Goal: Task Accomplishment & Management: Manage account settings

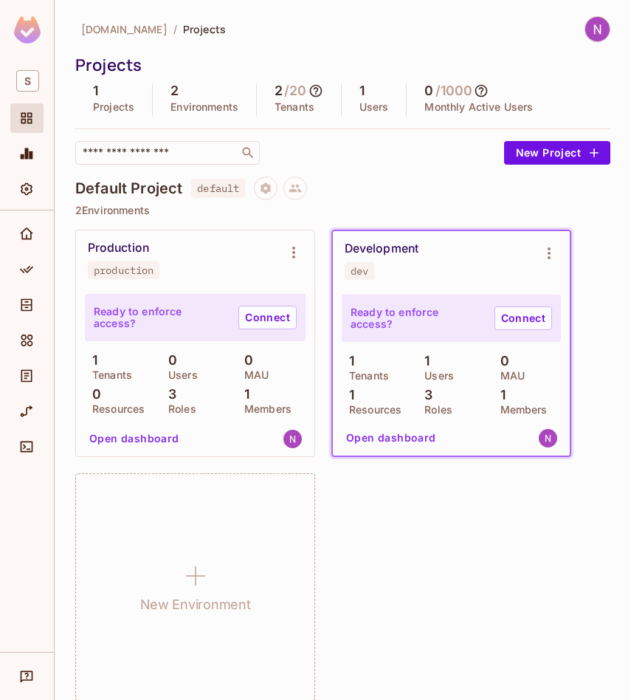
scroll to position [17, 0]
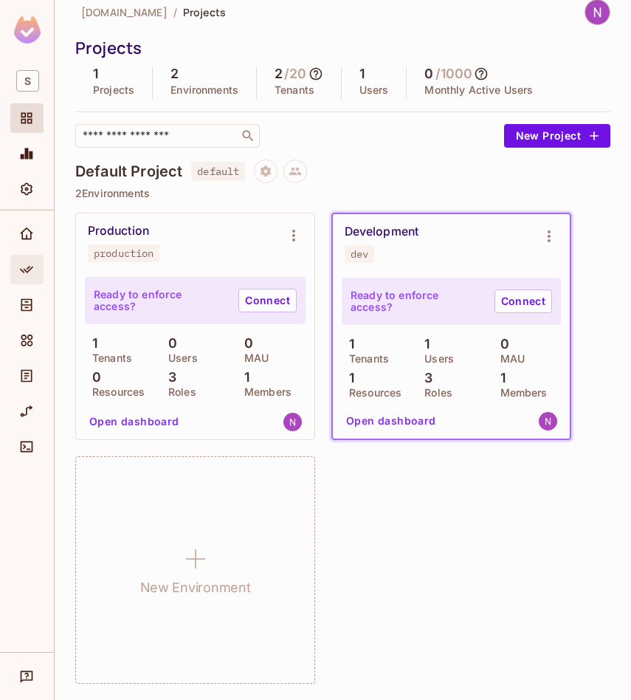
click at [21, 269] on icon "Policy" at bounding box center [26, 269] width 13 height 7
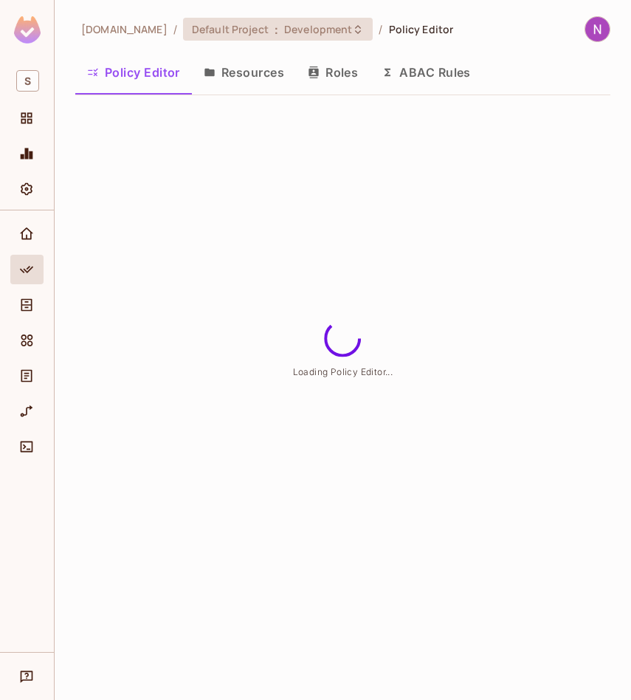
click at [228, 30] on span "Default Project" at bounding box center [230, 29] width 77 height 14
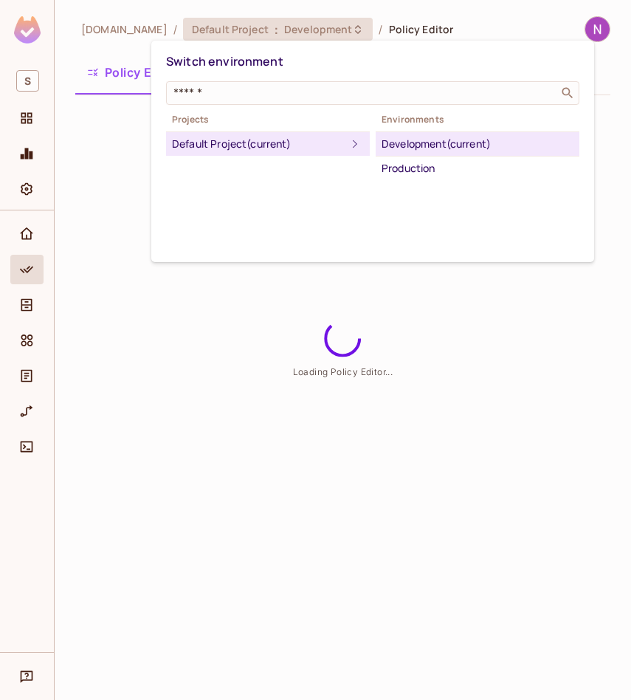
click at [199, 30] on div at bounding box center [315, 350] width 631 height 700
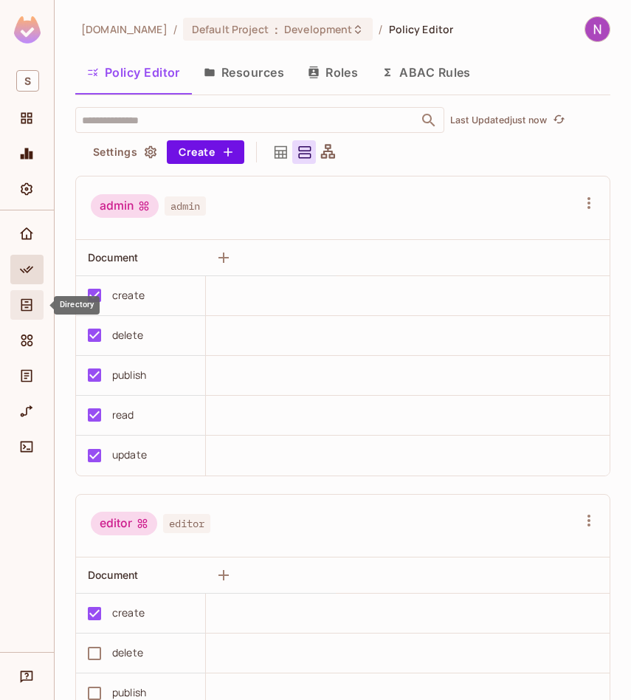
click at [30, 306] on icon "Directory" at bounding box center [26, 304] width 15 height 15
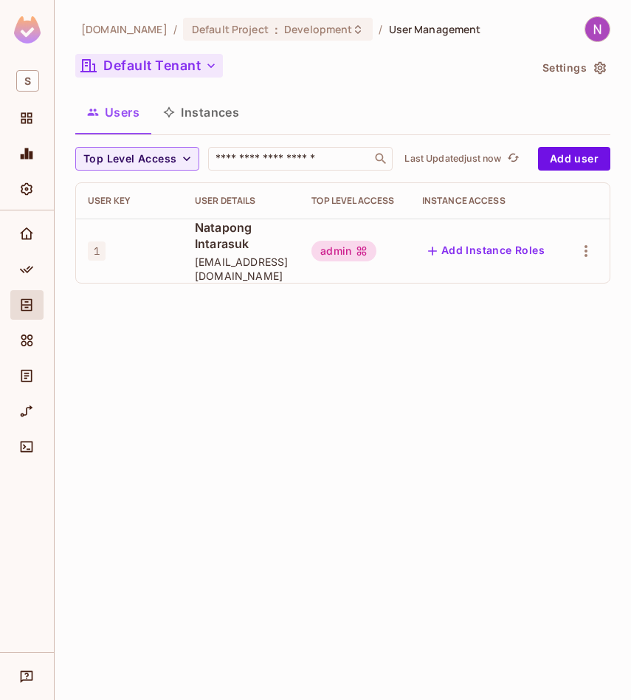
click at [201, 69] on button "Default Tenant" at bounding box center [149, 66] width 148 height 24
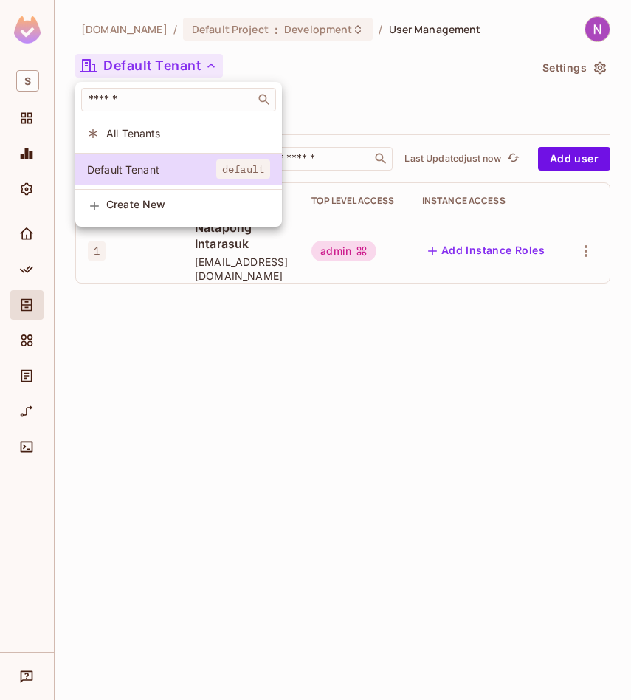
click at [142, 201] on span "Create New" at bounding box center [188, 205] width 164 height 12
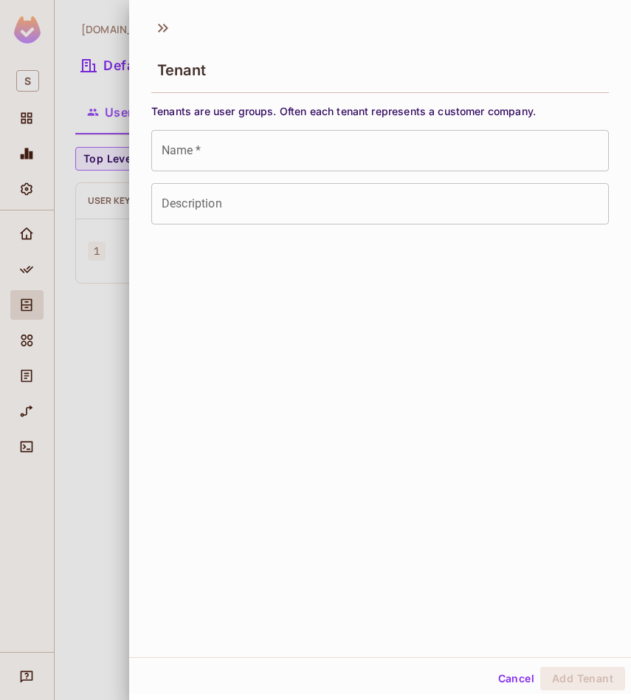
click at [227, 148] on input "Name   *" at bounding box center [380, 150] width 458 height 41
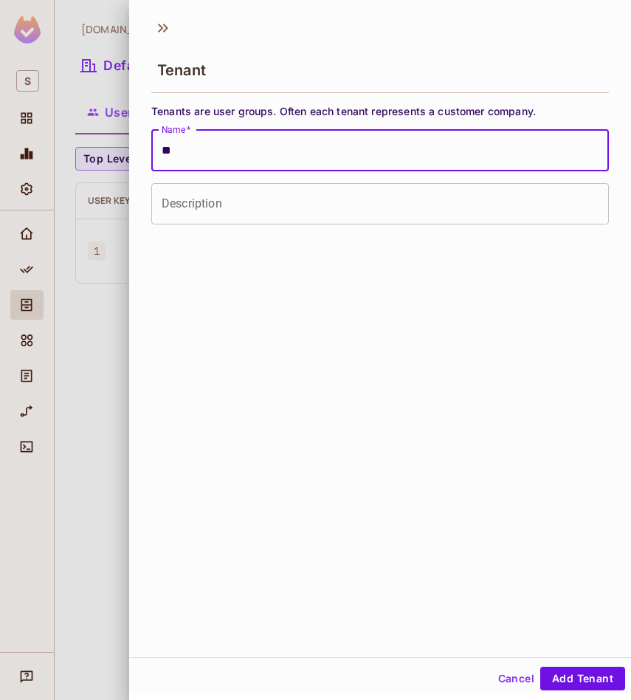
type input "*"
type input "******"
click at [562, 668] on button "Add Tenant" at bounding box center [582, 678] width 85 height 24
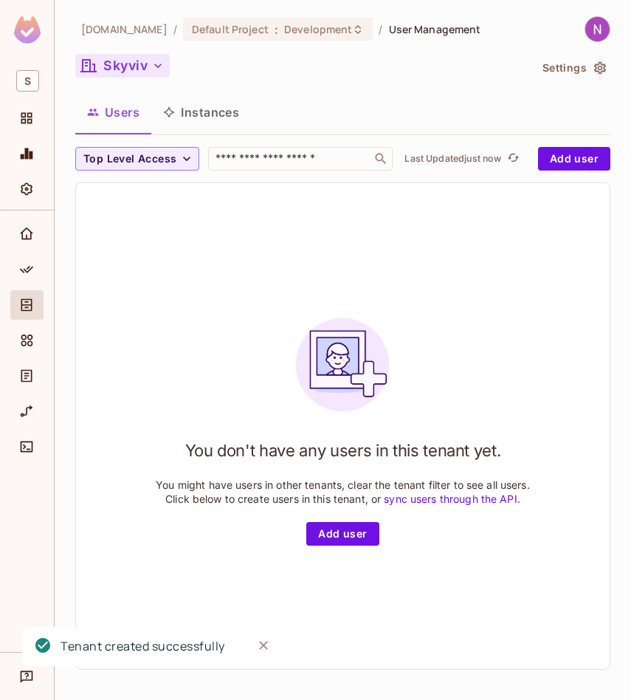
click at [144, 66] on button "Skyviv" at bounding box center [122, 66] width 94 height 24
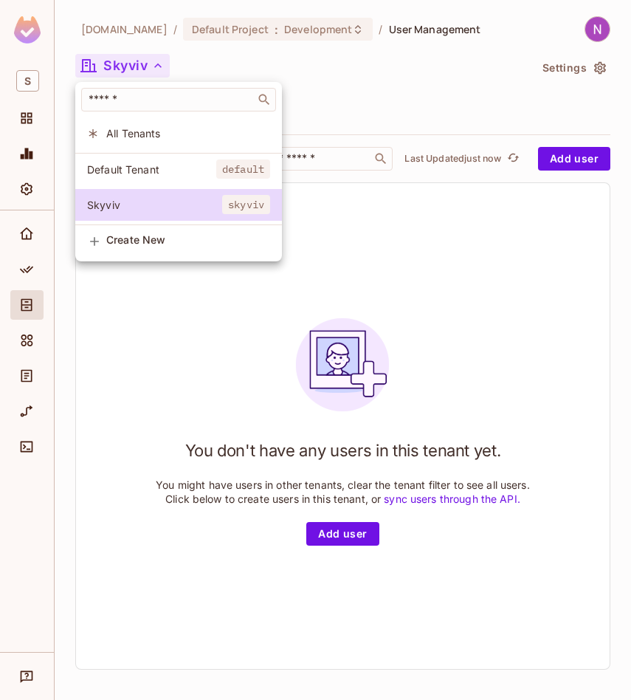
click at [580, 74] on div at bounding box center [315, 350] width 631 height 700
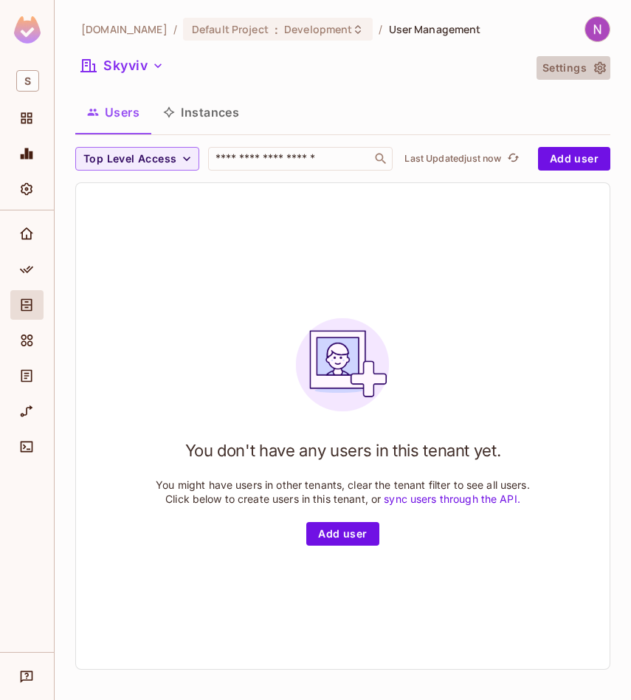
click at [591, 68] on button "Settings" at bounding box center [574, 68] width 74 height 24
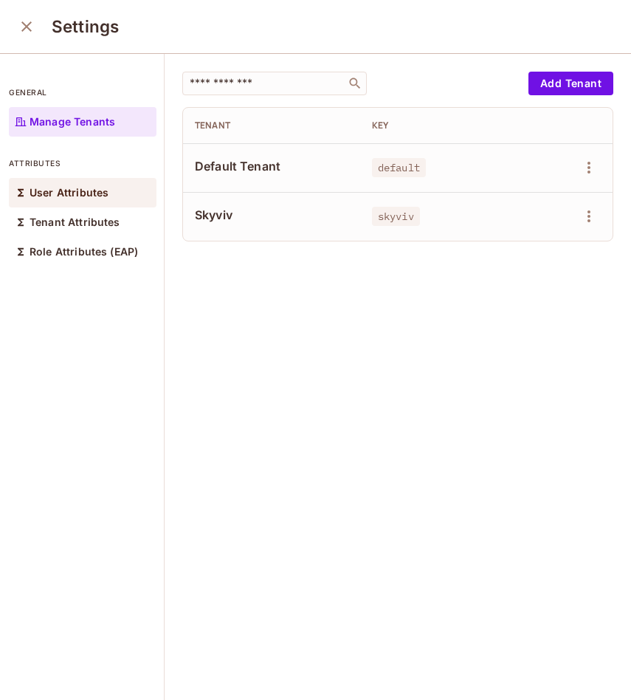
click at [88, 196] on p "User Attributes" at bounding box center [69, 193] width 79 height 12
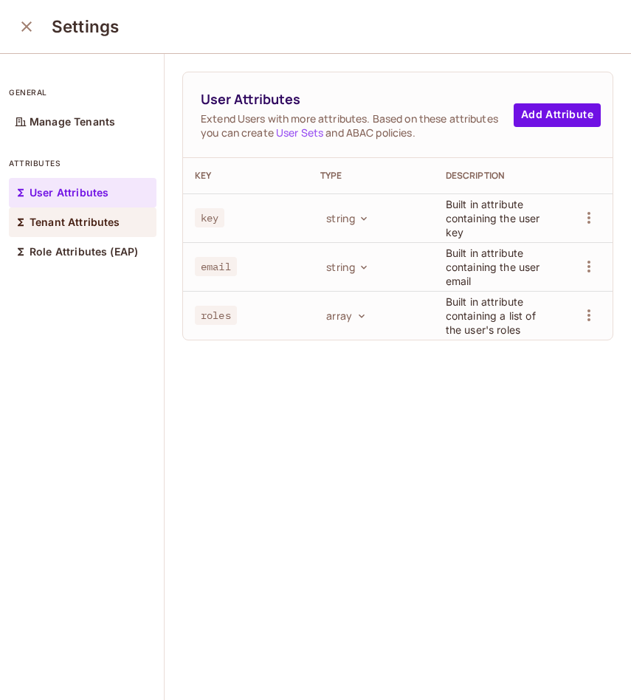
click at [78, 221] on p "Tenant Attributes" at bounding box center [75, 222] width 91 height 12
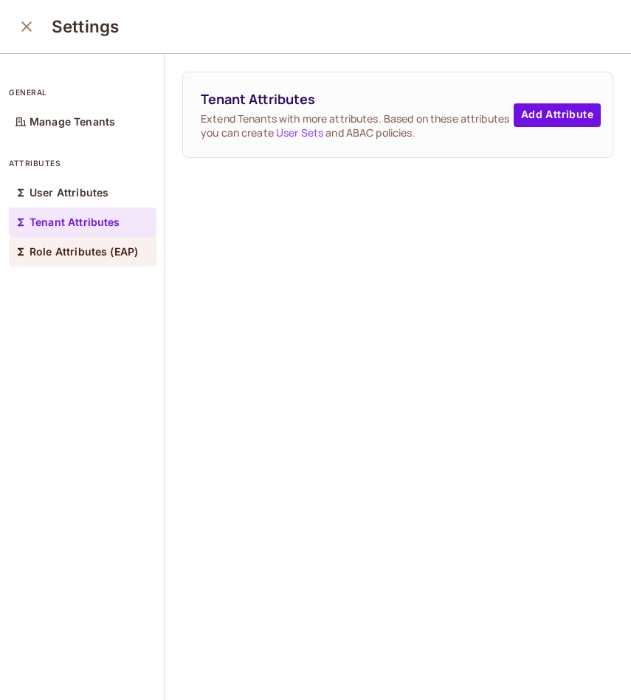
click at [75, 244] on div "Role Attributes (EAP)" at bounding box center [83, 252] width 148 height 30
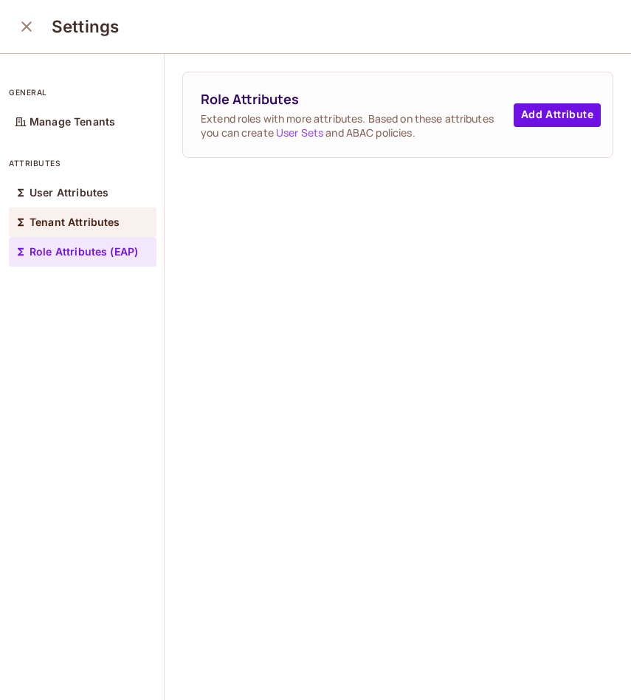
click at [84, 221] on p "Tenant Attributes" at bounding box center [75, 222] width 91 height 12
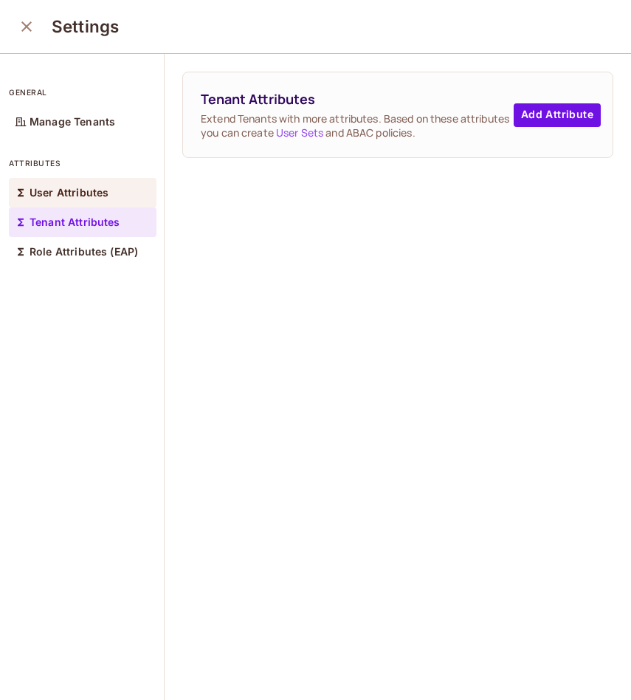
click at [86, 201] on div "User Attributes" at bounding box center [83, 193] width 148 height 30
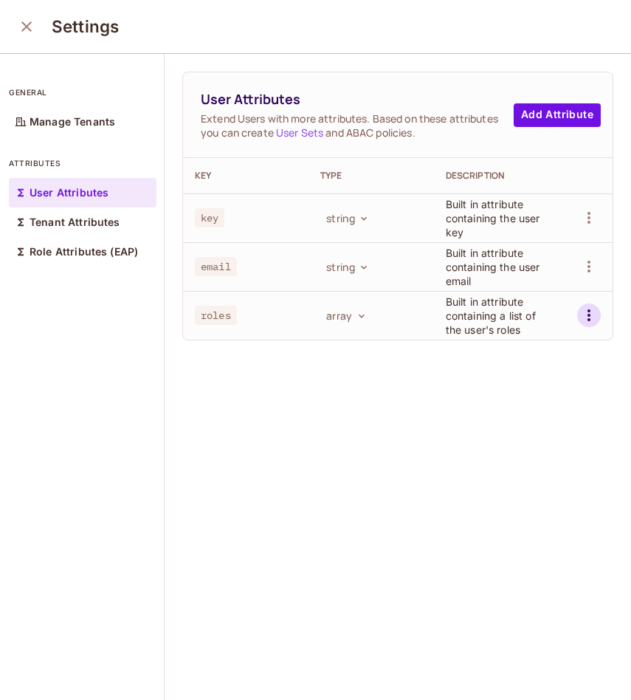
click at [586, 320] on icon "button" at bounding box center [589, 315] width 18 height 18
click at [437, 361] on div at bounding box center [315, 350] width 631 height 700
click at [49, 141] on div "general Manage Tenants attributes User Attributes Tenant Attributes Role Attrib…" at bounding box center [82, 377] width 165 height 647
click at [51, 133] on div "Manage Tenants" at bounding box center [83, 122] width 148 height 30
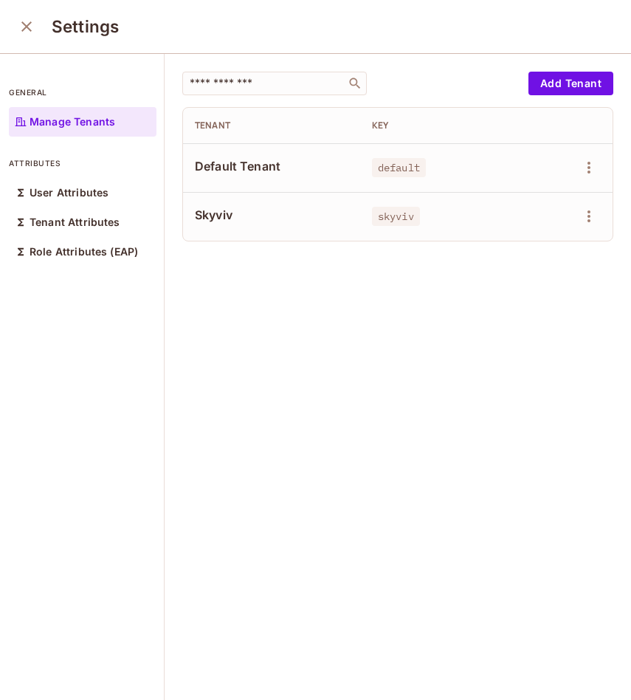
click at [27, 27] on icon "close" at bounding box center [26, 26] width 10 height 10
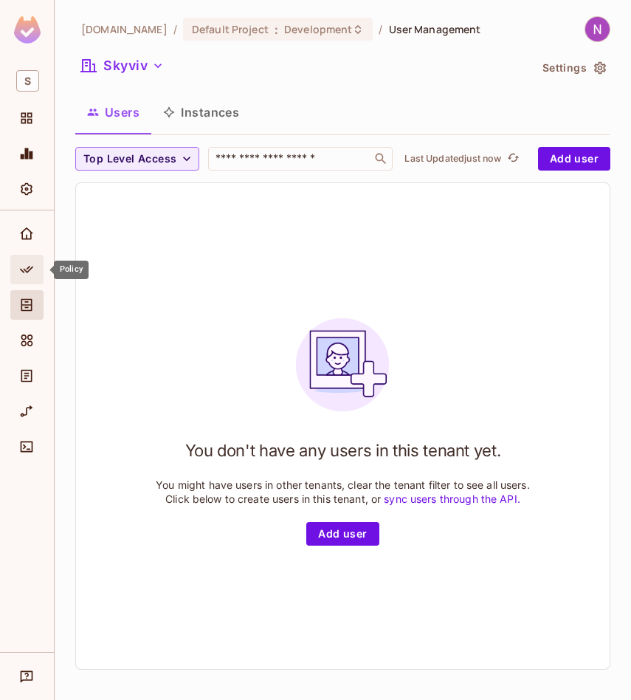
click at [27, 261] on span "Policy" at bounding box center [27, 270] width 18 height 18
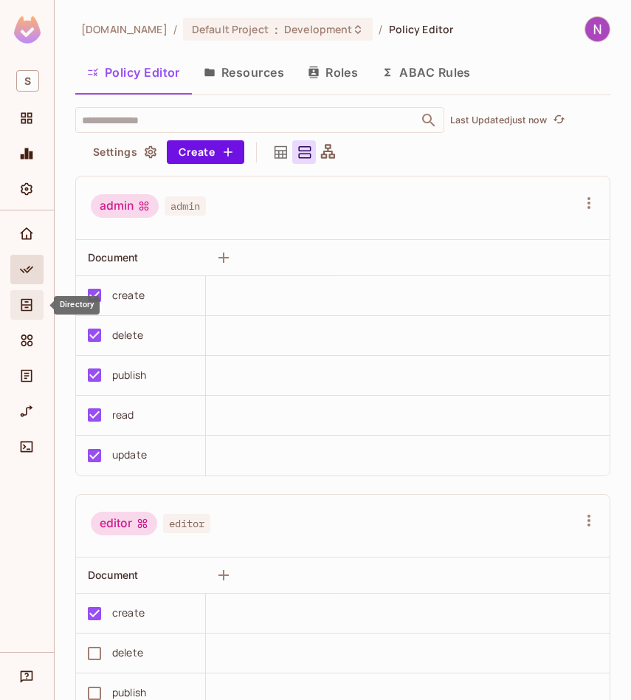
click at [23, 296] on span "Directory" at bounding box center [27, 305] width 18 height 18
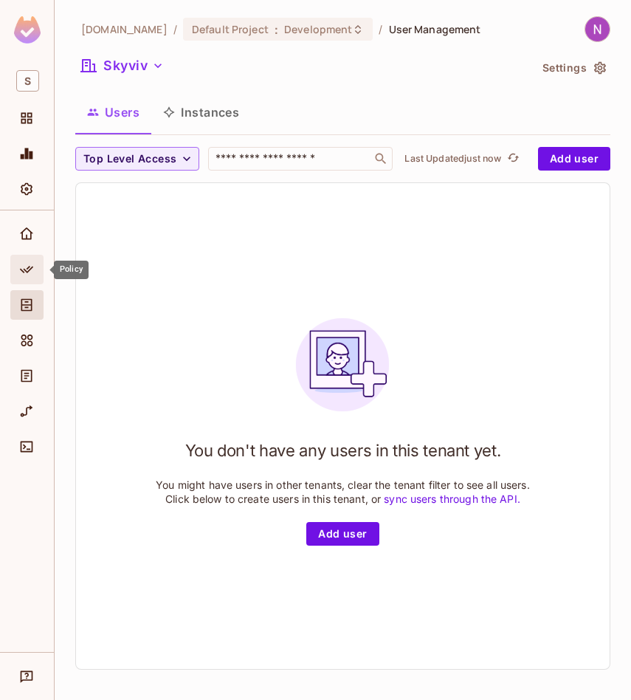
click at [24, 275] on icon "Policy" at bounding box center [26, 269] width 15 height 15
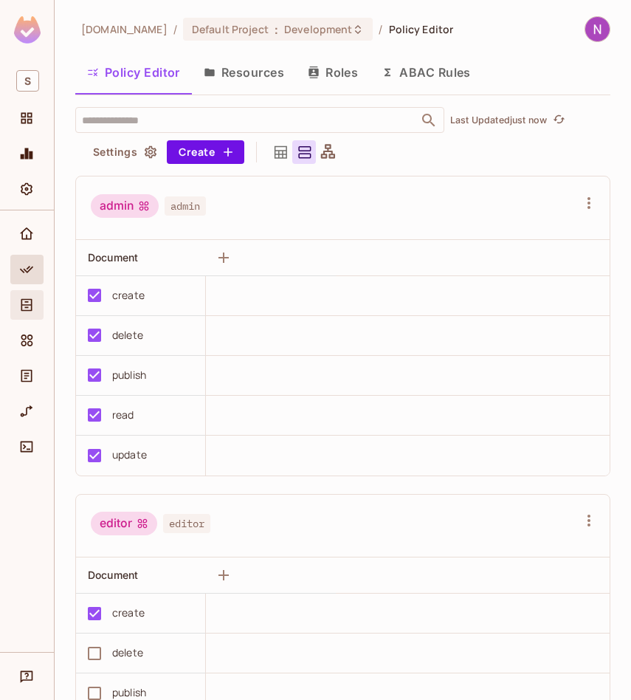
click at [24, 291] on div "Directory" at bounding box center [26, 305] width 33 height 30
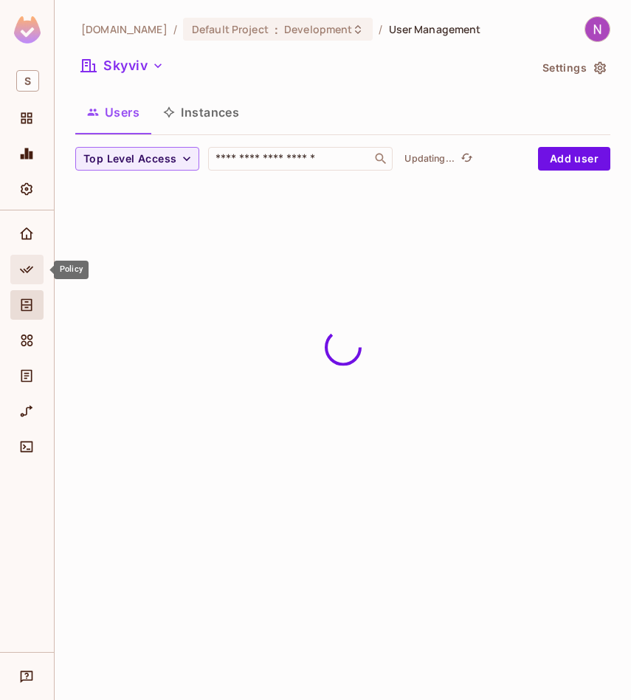
click at [26, 271] on icon "Policy" at bounding box center [26, 269] width 15 height 15
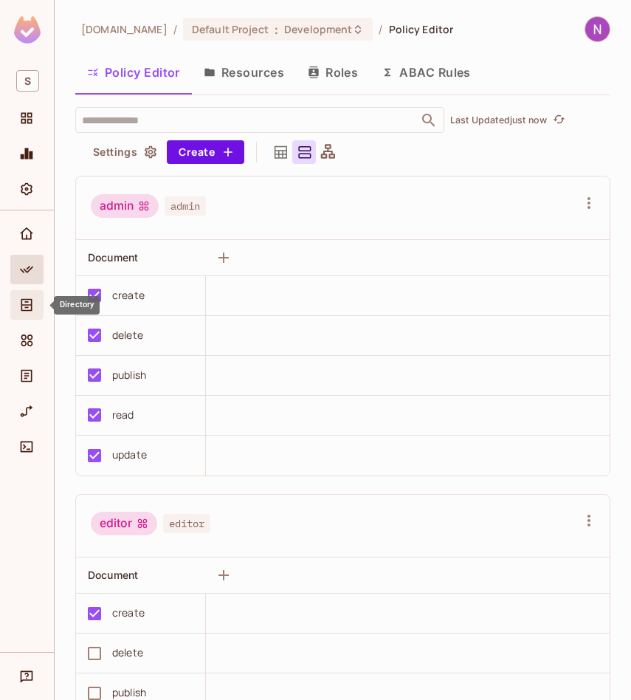
click at [26, 294] on div "Directory" at bounding box center [26, 305] width 33 height 30
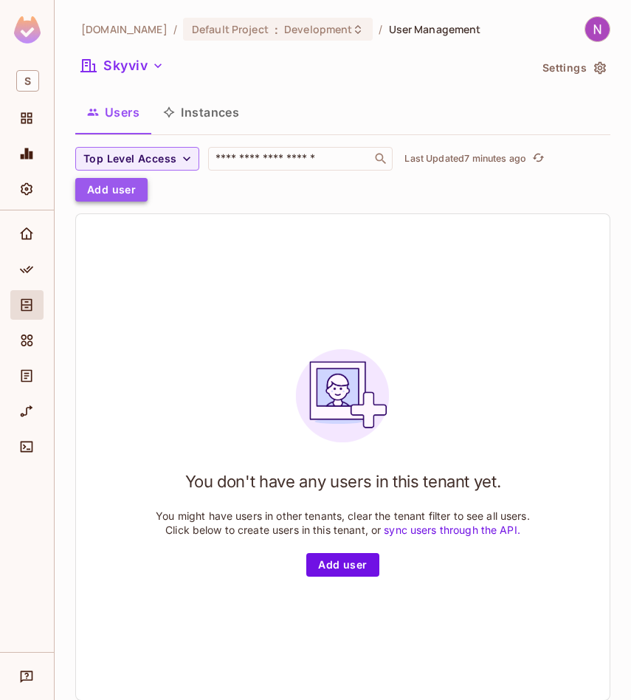
click at [139, 188] on button "Add user" at bounding box center [111, 190] width 72 height 24
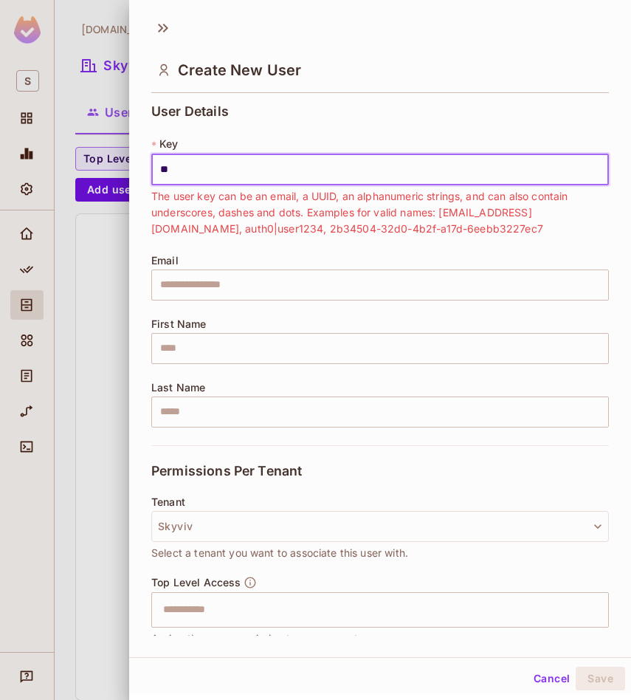
type input "*"
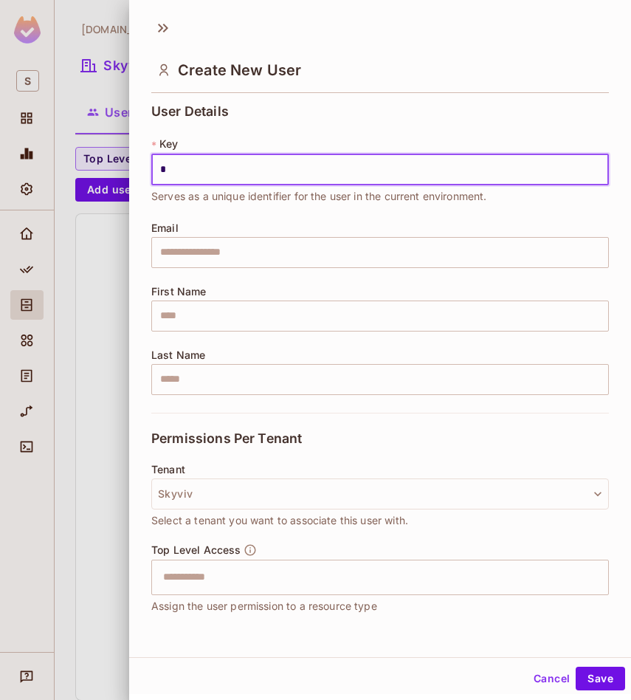
type input "*"
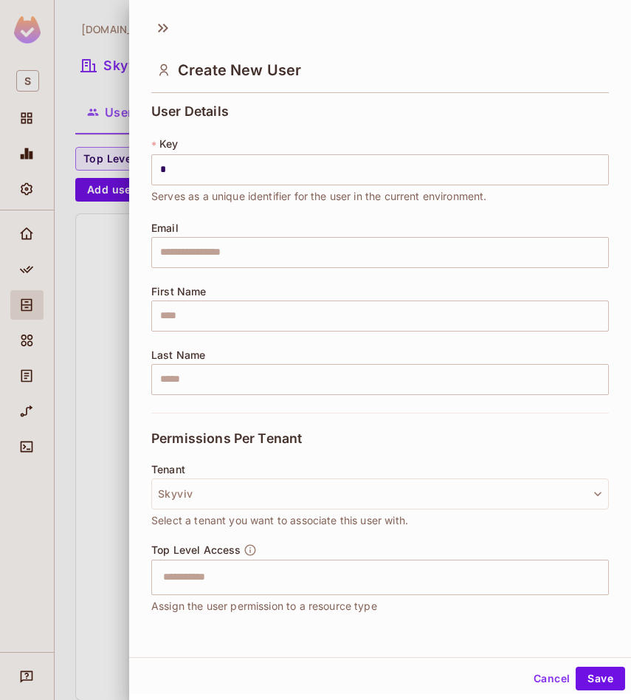
click at [190, 211] on div "User Details * Key * ​ Serves as a unique identifier for the user in the curren…" at bounding box center [380, 258] width 458 height 309
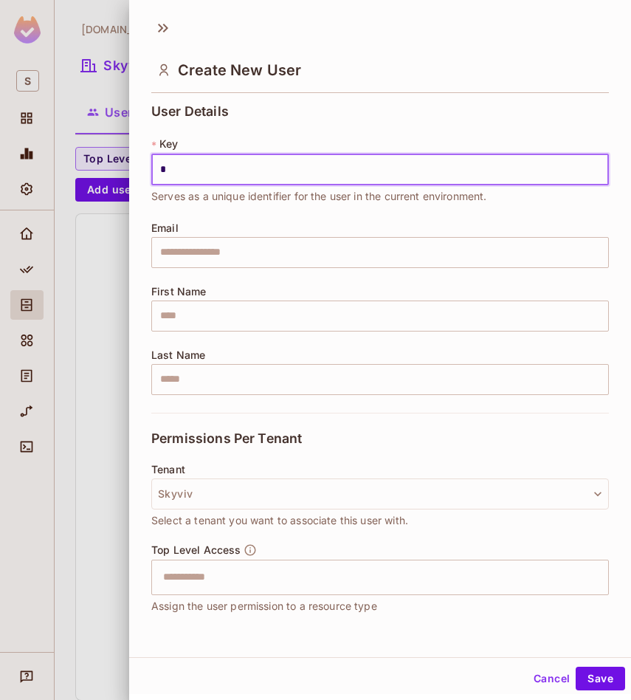
click at [196, 165] on input "*" at bounding box center [380, 169] width 458 height 31
type input "*"
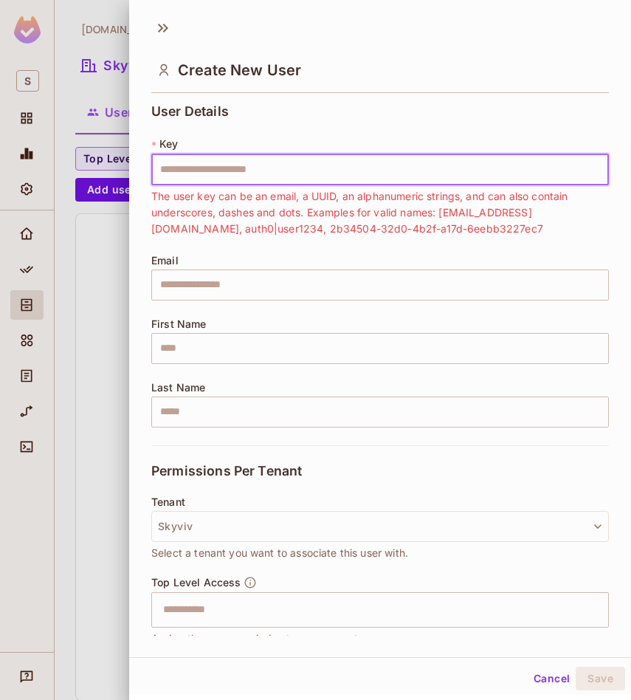
type input "*"
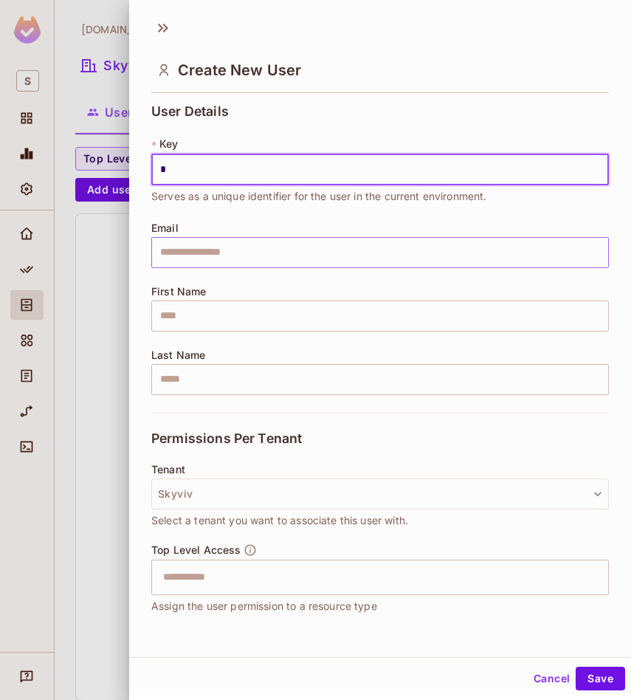
click at [210, 255] on input "text" at bounding box center [380, 252] width 458 height 31
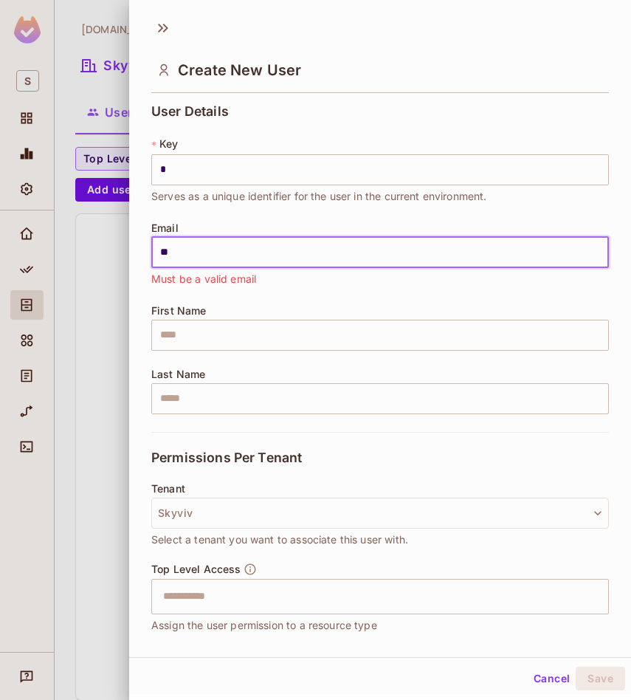
type input "*"
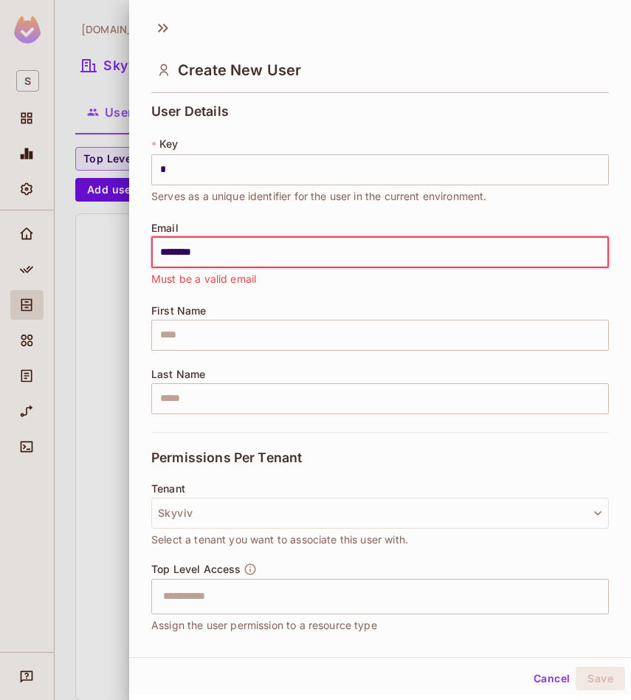
type input "**********"
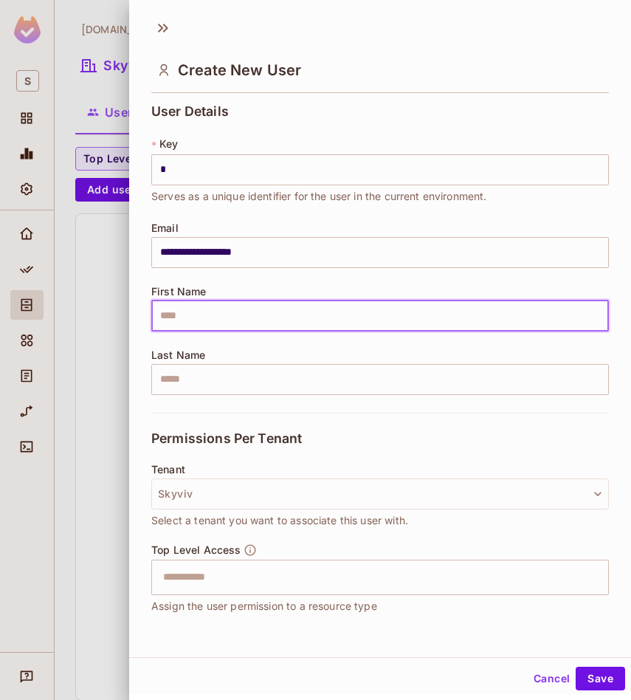
click at [220, 321] on input "text" at bounding box center [380, 315] width 458 height 31
type input "********"
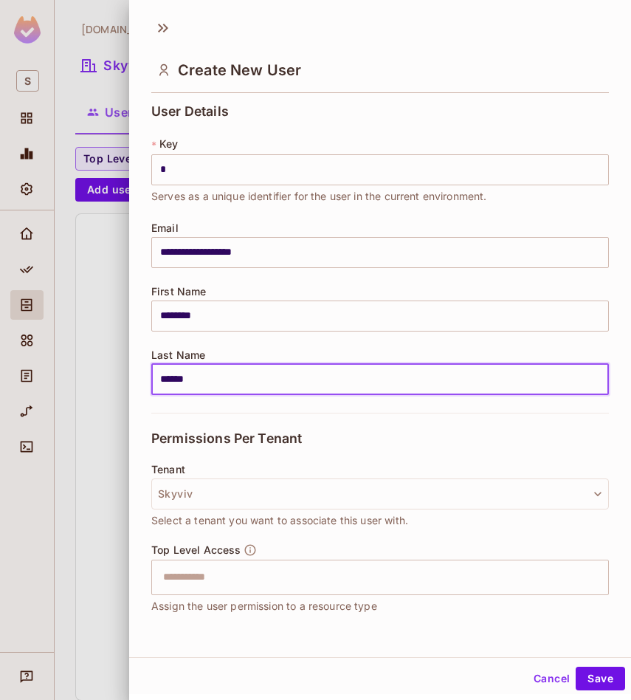
type input "*********"
click at [222, 568] on input "text" at bounding box center [367, 577] width 426 height 30
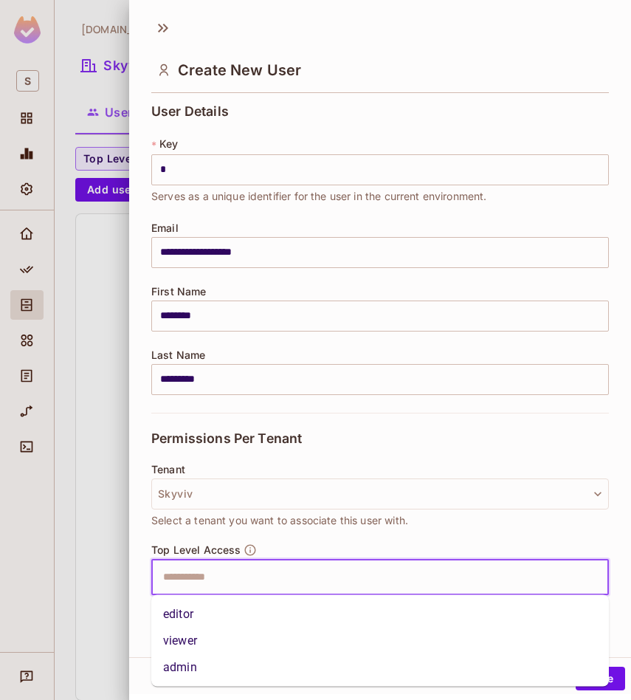
click at [196, 644] on li "viewer" at bounding box center [380, 640] width 458 height 27
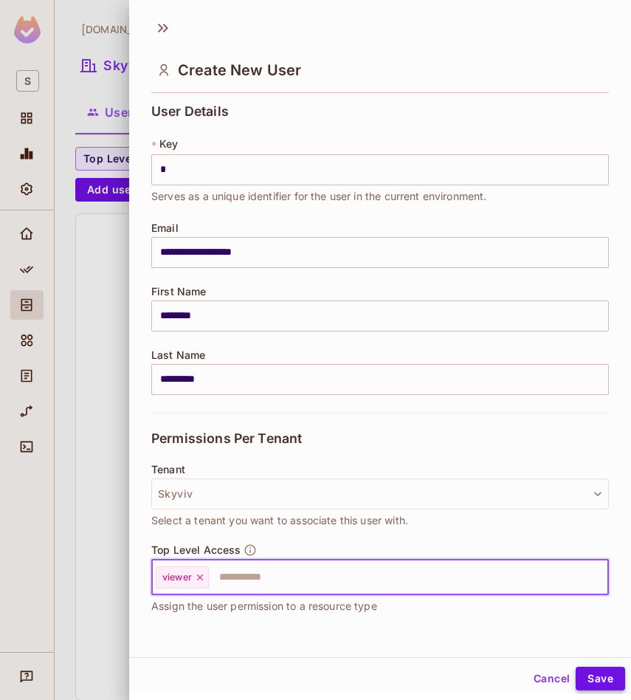
click at [603, 672] on button "Save" at bounding box center [600, 678] width 49 height 24
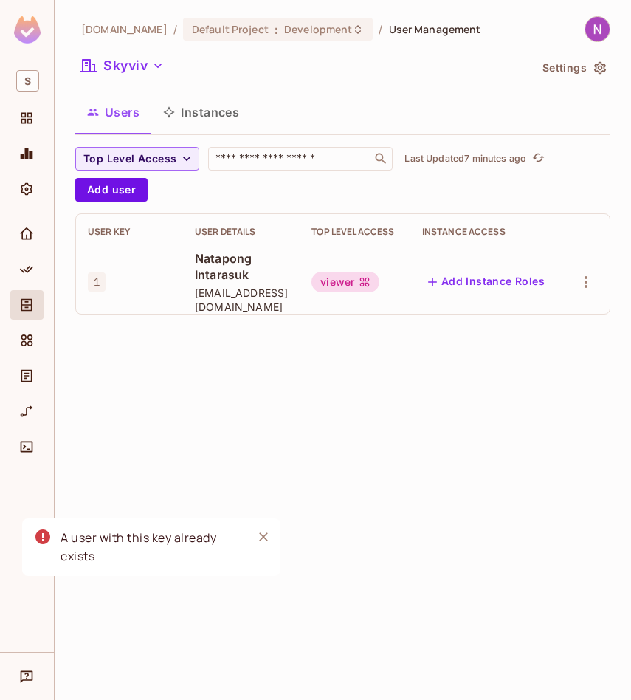
click at [264, 535] on icon "Close" at bounding box center [263, 536] width 9 height 9
click at [118, 66] on button "Skyviv" at bounding box center [122, 66] width 94 height 24
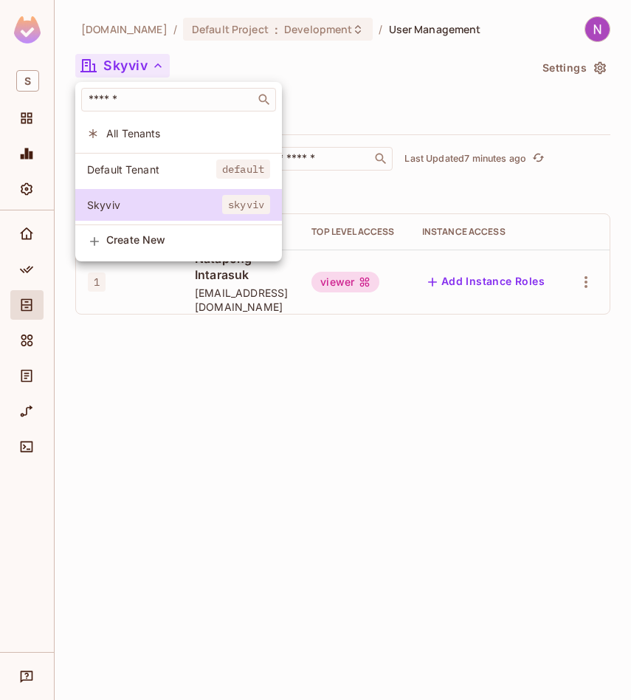
click at [133, 176] on li "Default Tenant default" at bounding box center [178, 170] width 207 height 32
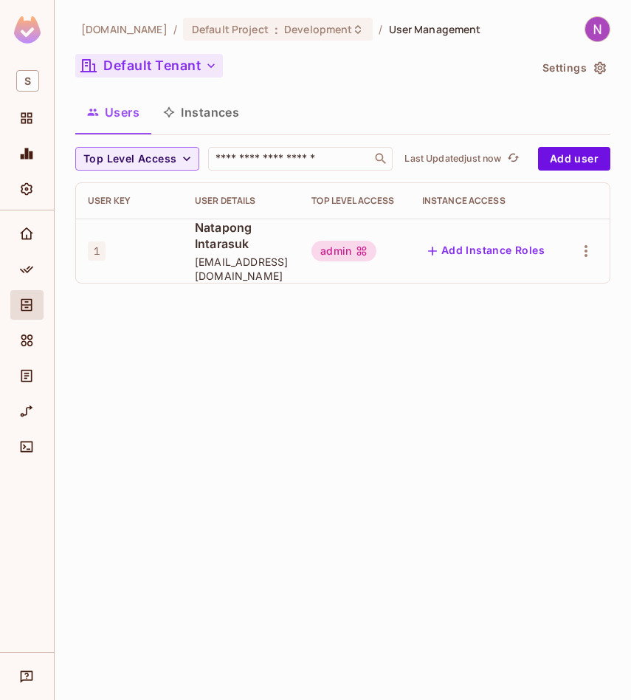
click at [139, 63] on button "Default Tenant" at bounding box center [149, 66] width 148 height 24
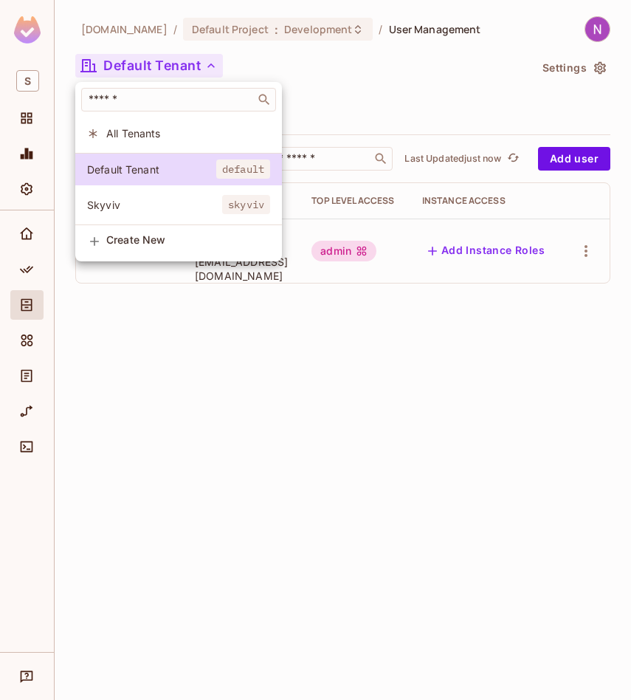
click at [127, 207] on span "Skyviv" at bounding box center [154, 205] width 135 height 14
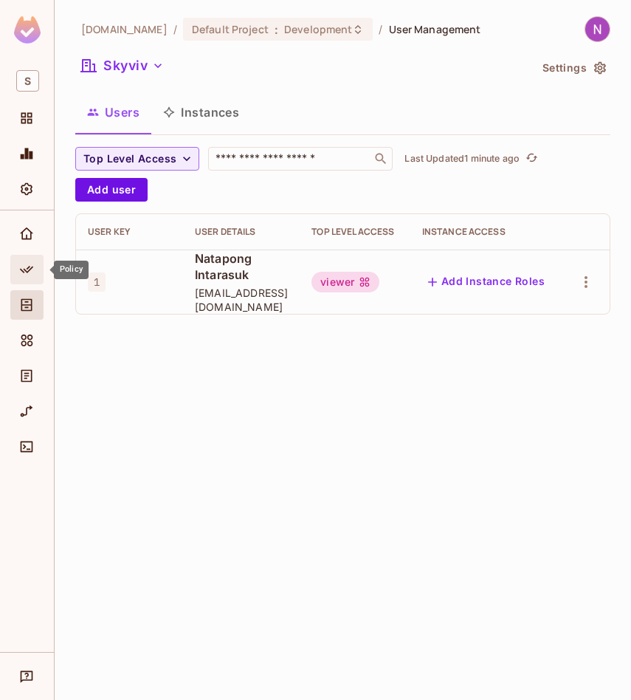
click at [28, 269] on icon "Policy" at bounding box center [26, 269] width 15 height 15
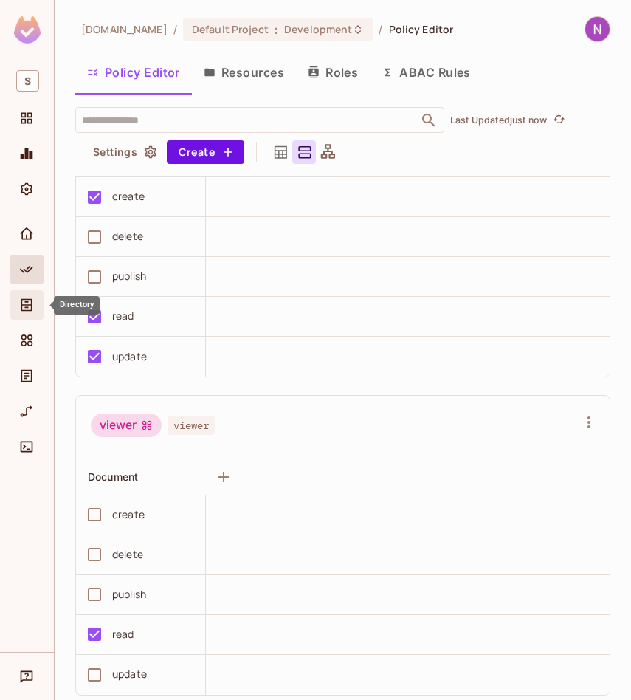
click at [32, 294] on div "Directory" at bounding box center [26, 305] width 33 height 30
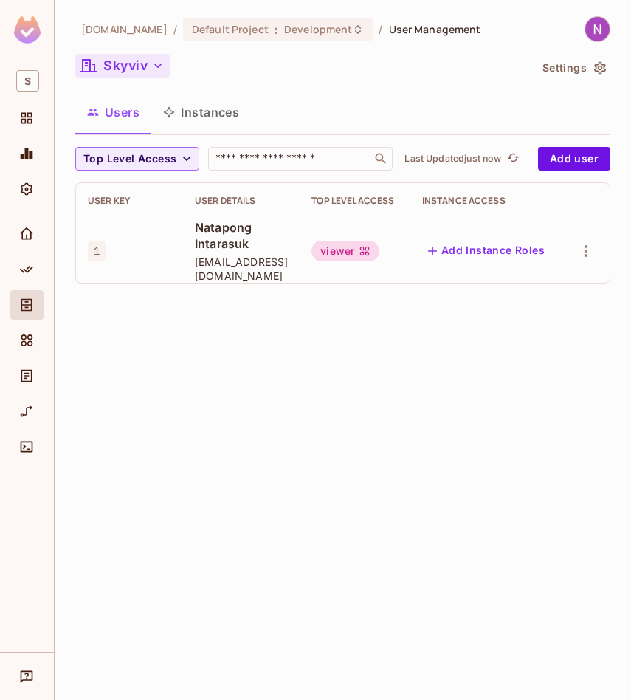
click at [150, 67] on button "Skyviv" at bounding box center [122, 66] width 94 height 24
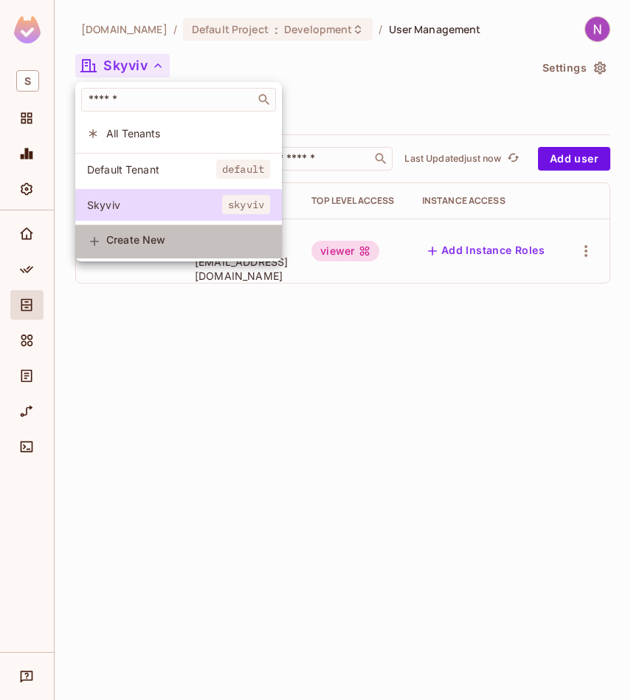
click at [151, 235] on span "Create New" at bounding box center [188, 240] width 164 height 12
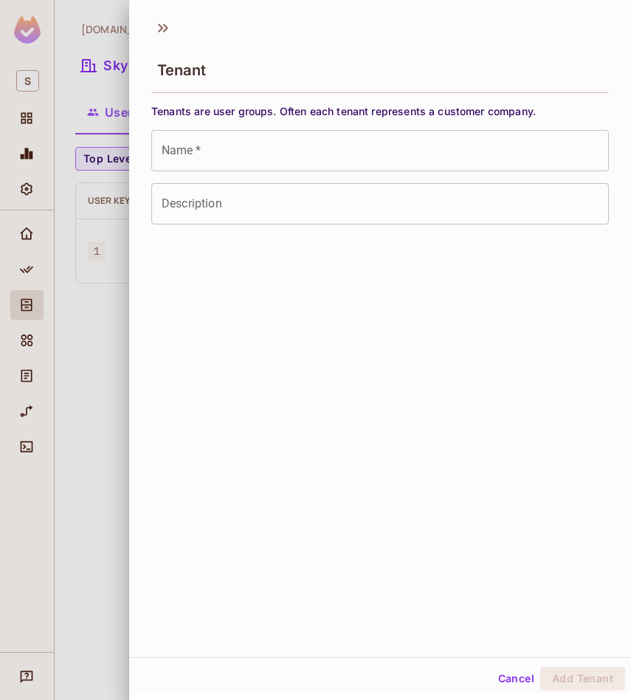
click at [229, 161] on input "Name   *" at bounding box center [380, 150] width 458 height 41
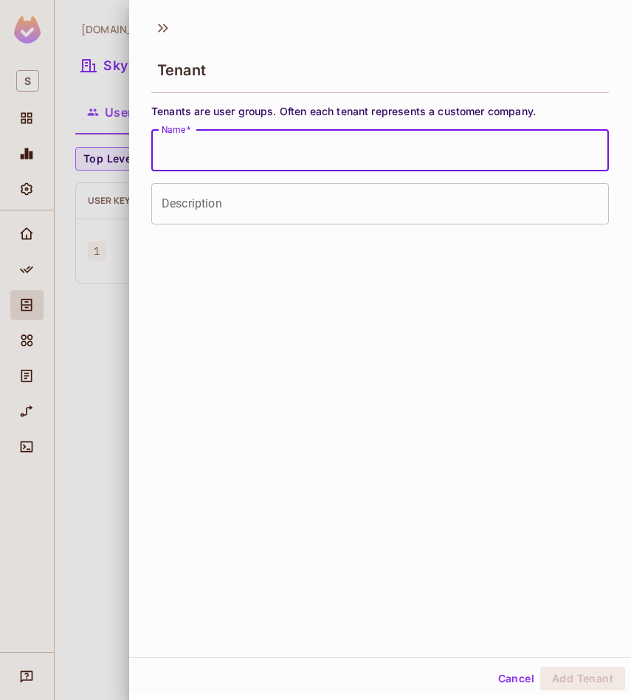
click at [196, 251] on div "Tenant Tenants are user groups. Often each tenant represents a customer company…" at bounding box center [380, 333] width 502 height 647
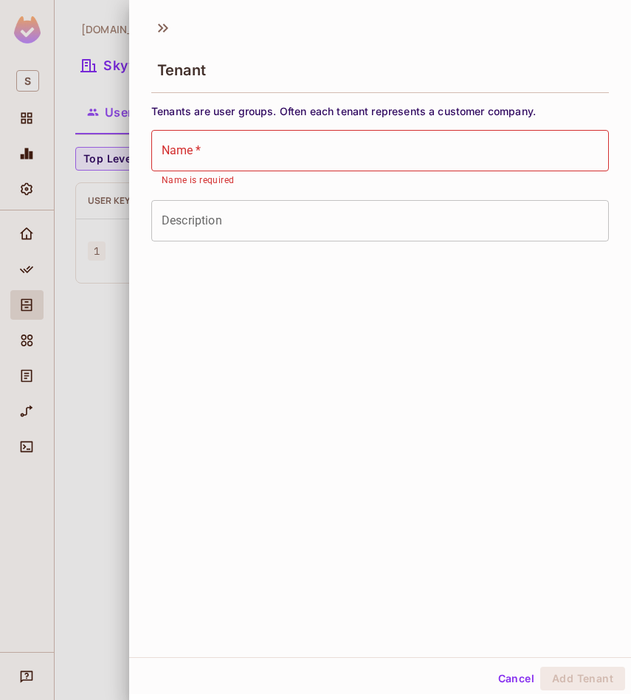
click at [100, 218] on div at bounding box center [315, 350] width 631 height 700
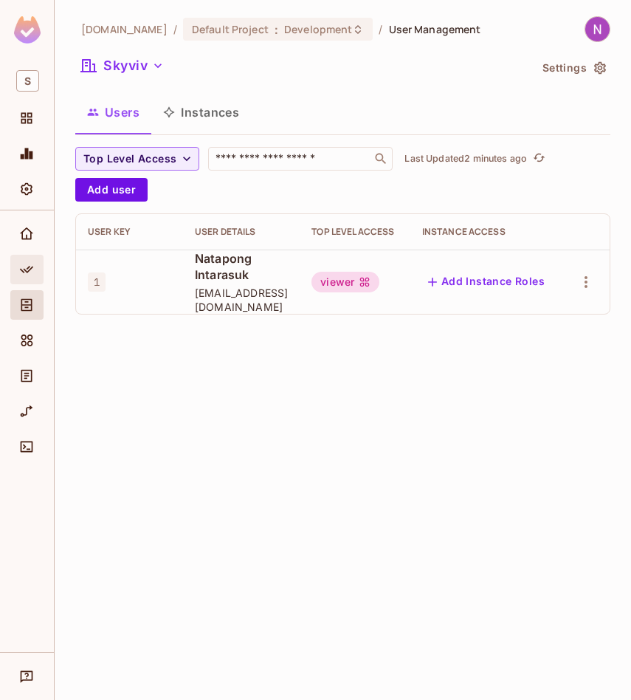
click at [30, 273] on icon "Policy" at bounding box center [26, 269] width 15 height 15
